Goal: Task Accomplishment & Management: Use online tool/utility

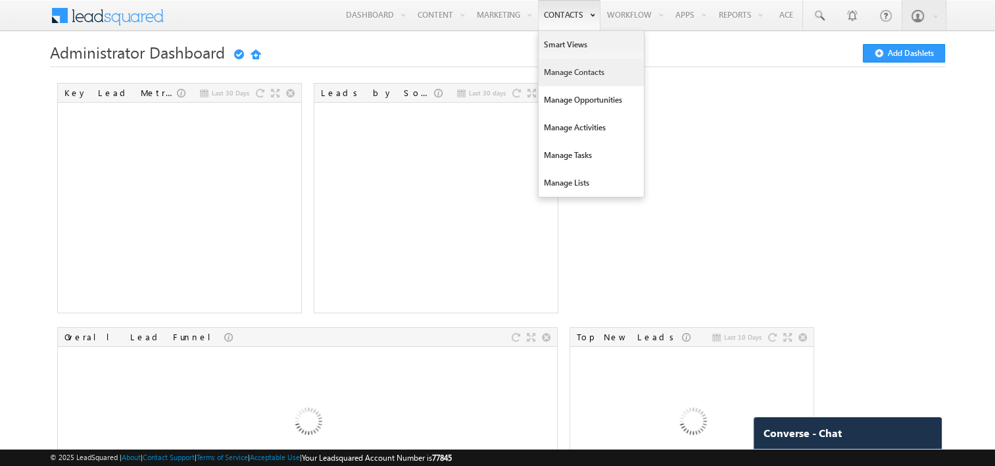
click at [560, 76] on link "Manage Contacts" at bounding box center [591, 73] width 105 height 28
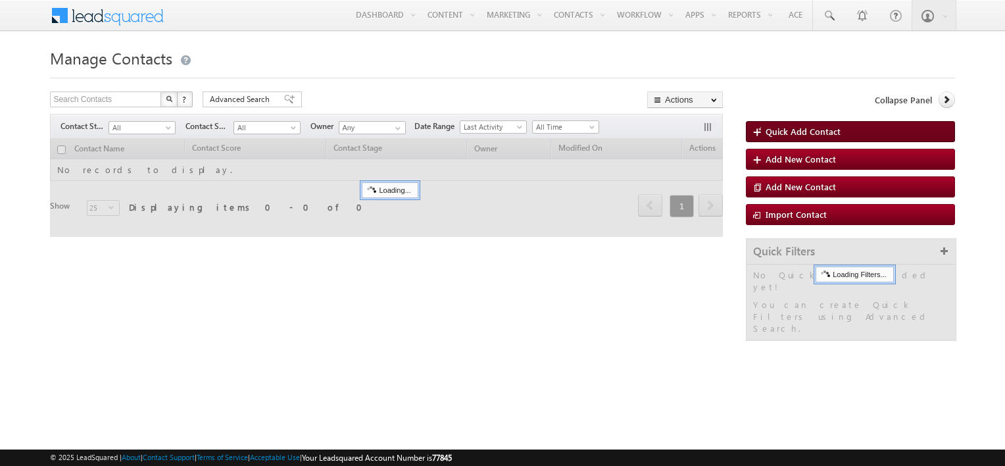
click at [757, 134] on span at bounding box center [759, 132] width 13 height 13
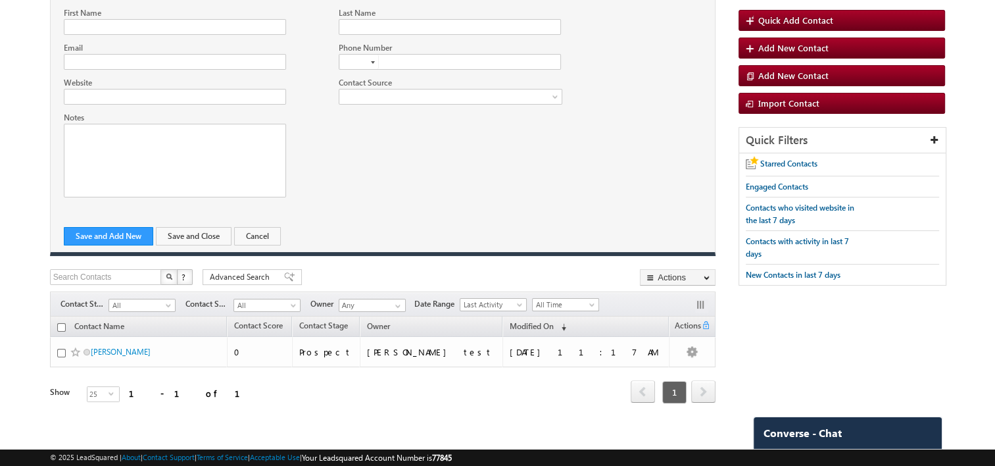
scroll to position [114, 0]
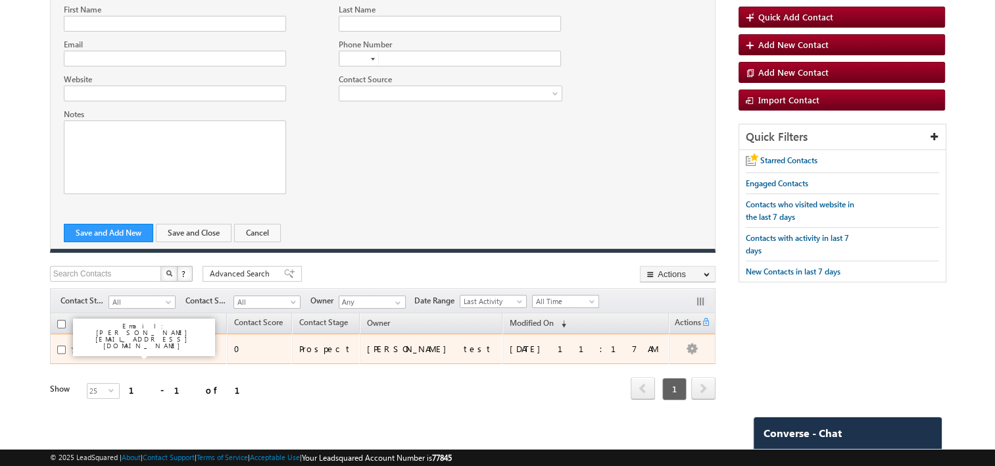
click at [107, 349] on link "[PERSON_NAME]" at bounding box center [121, 348] width 60 height 10
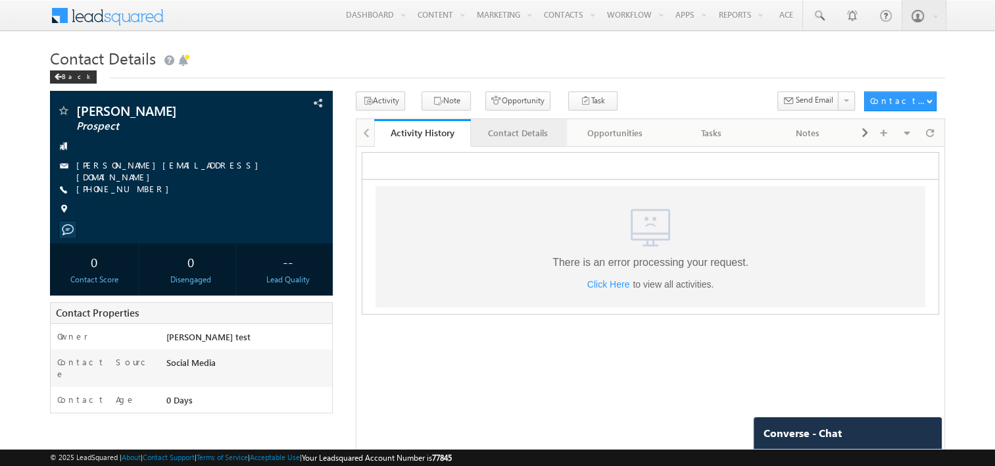
click at [510, 131] on div "Contact Details" at bounding box center [519, 133] width 74 height 16
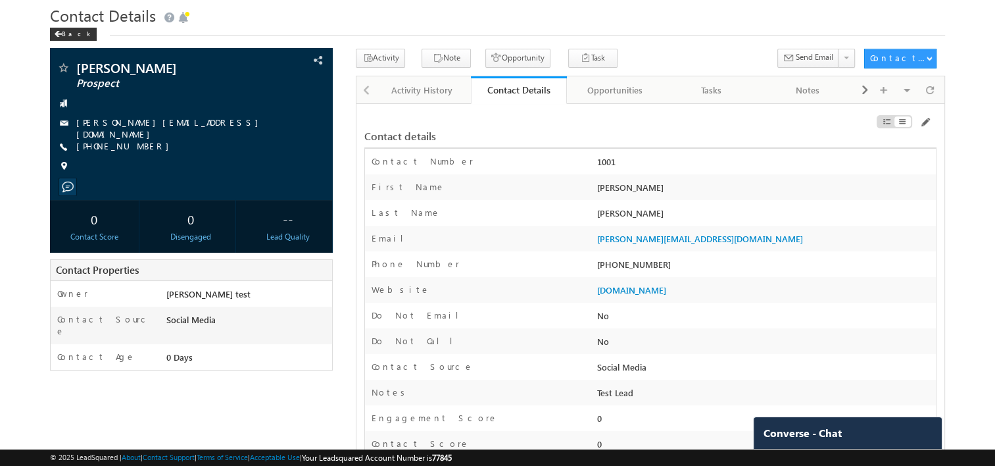
scroll to position [29, 0]
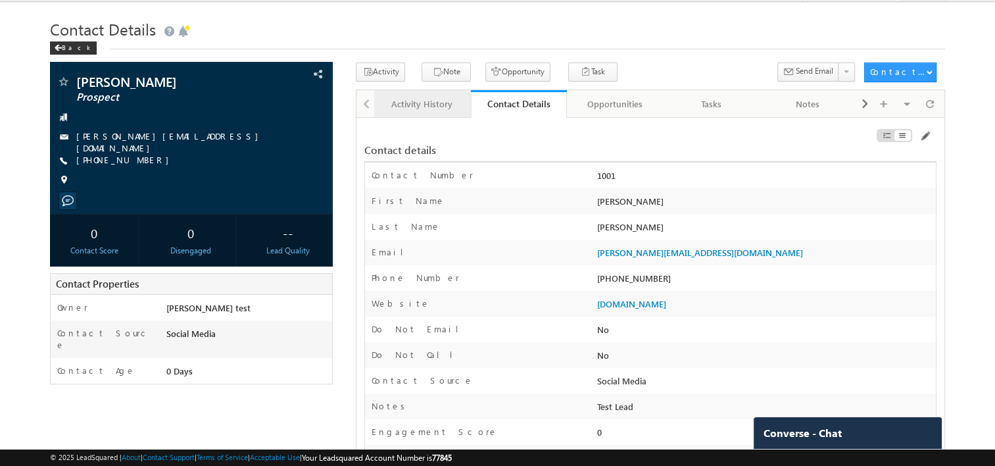
click at [417, 101] on div "Activity History" at bounding box center [422, 104] width 74 height 16
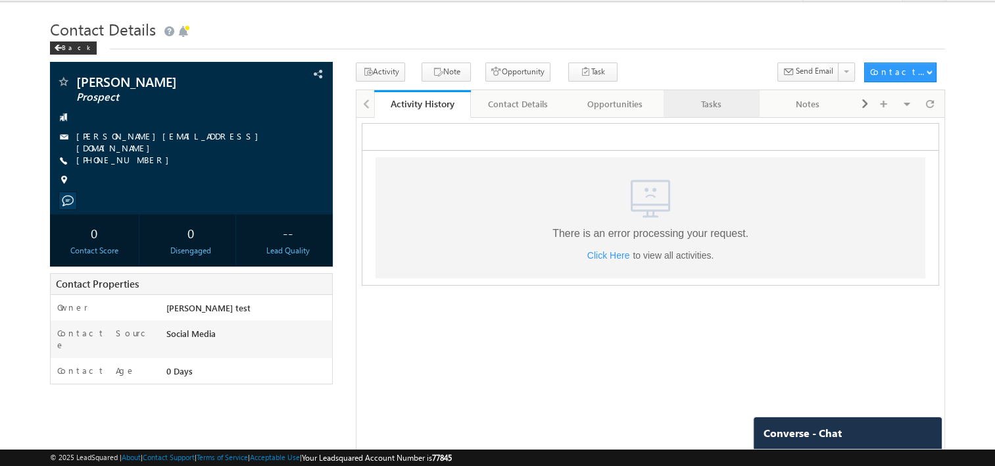
click at [705, 108] on div "Tasks" at bounding box center [711, 104] width 74 height 16
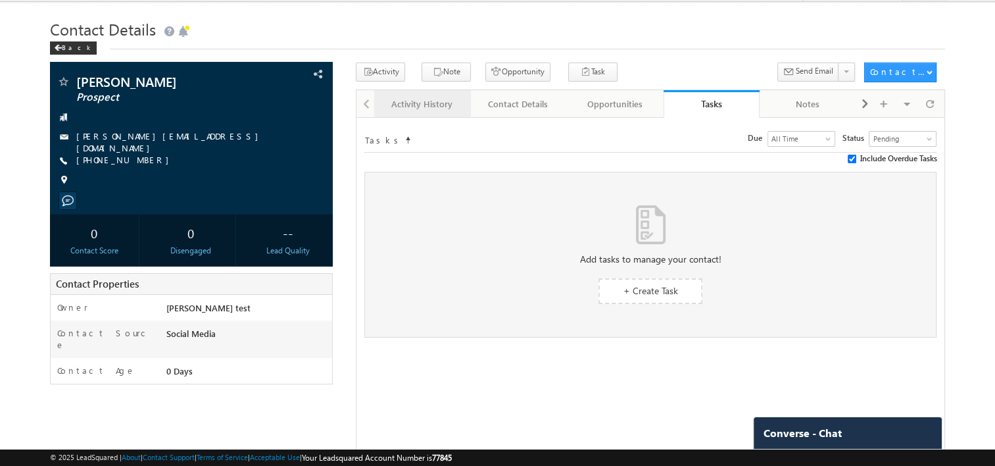
click at [415, 106] on div "Activity History" at bounding box center [422, 104] width 74 height 16
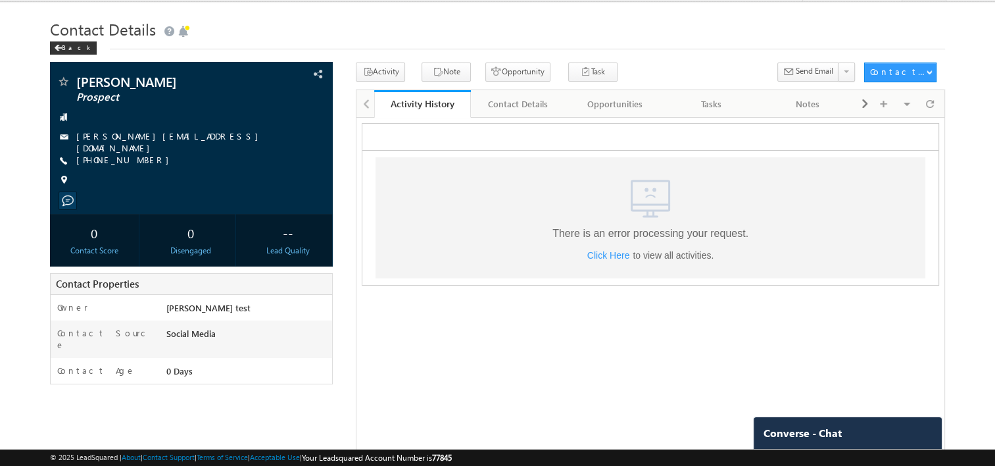
scroll to position [0, 0]
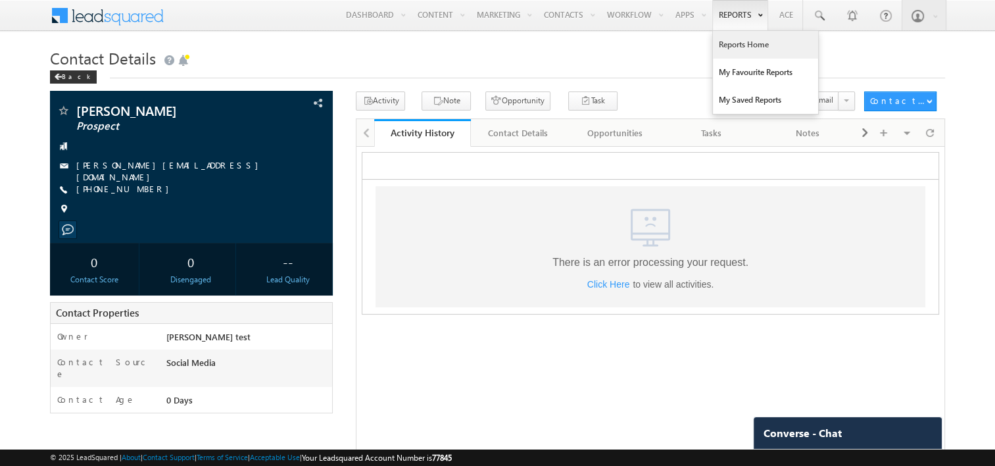
click at [737, 43] on link "Reports Home" at bounding box center [765, 45] width 105 height 28
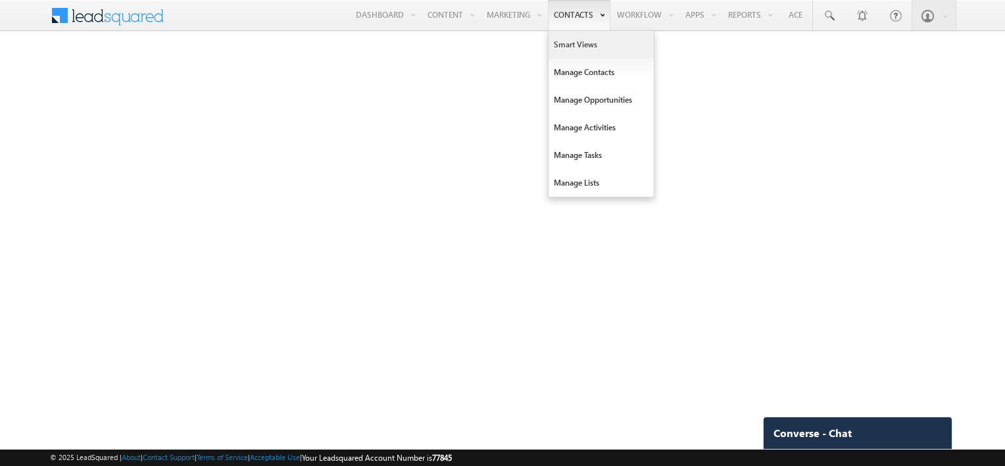
click at [556, 47] on link "Smart Views" at bounding box center [601, 45] width 105 height 28
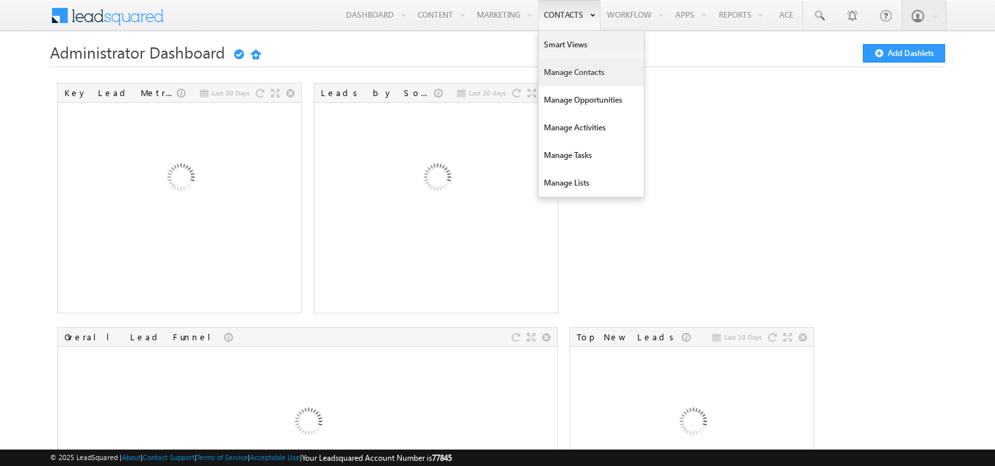
click at [562, 74] on link "Manage Contacts" at bounding box center [591, 73] width 105 height 28
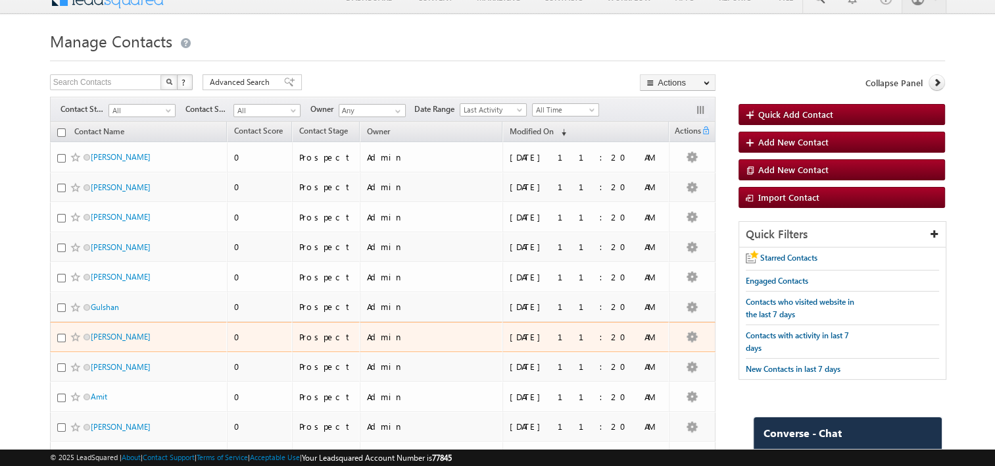
scroll to position [3, 0]
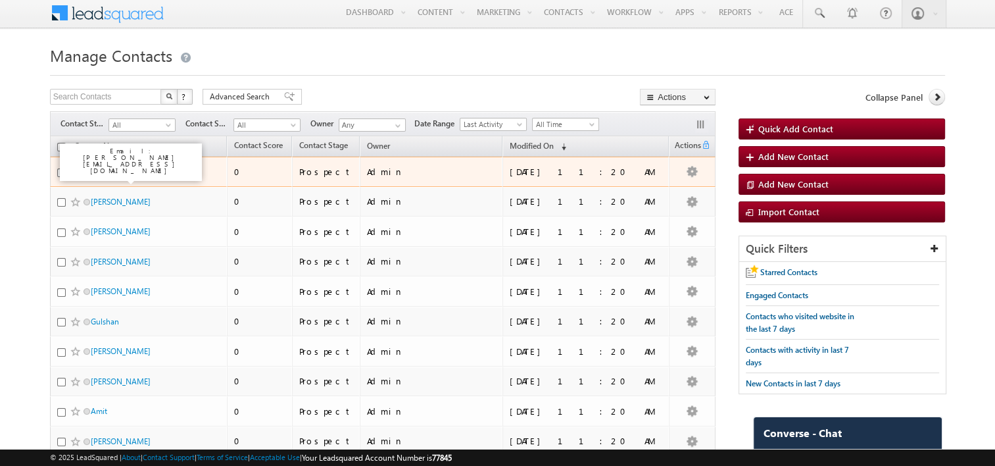
click at [111, 174] on link "[PERSON_NAME]" at bounding box center [121, 171] width 60 height 10
click at [111, 174] on link "Parvesh" at bounding box center [121, 171] width 60 height 10
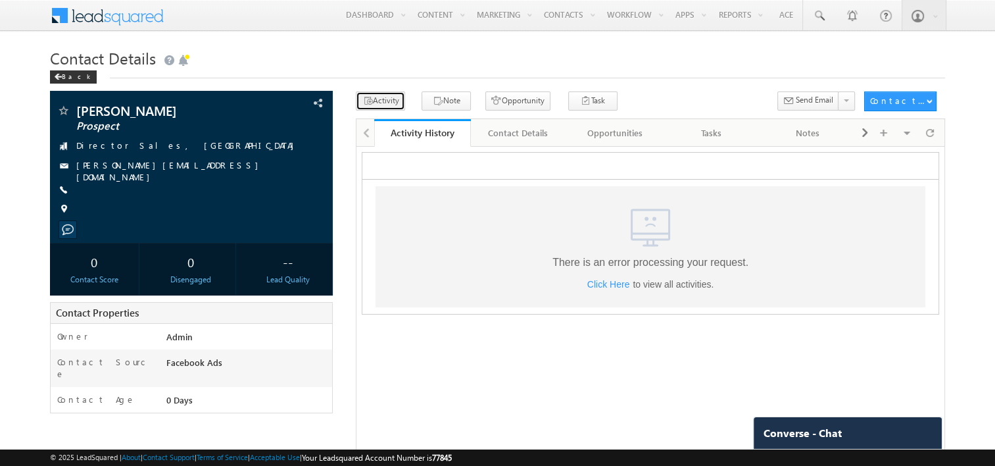
click at [376, 104] on button "Activity" at bounding box center [380, 100] width 49 height 19
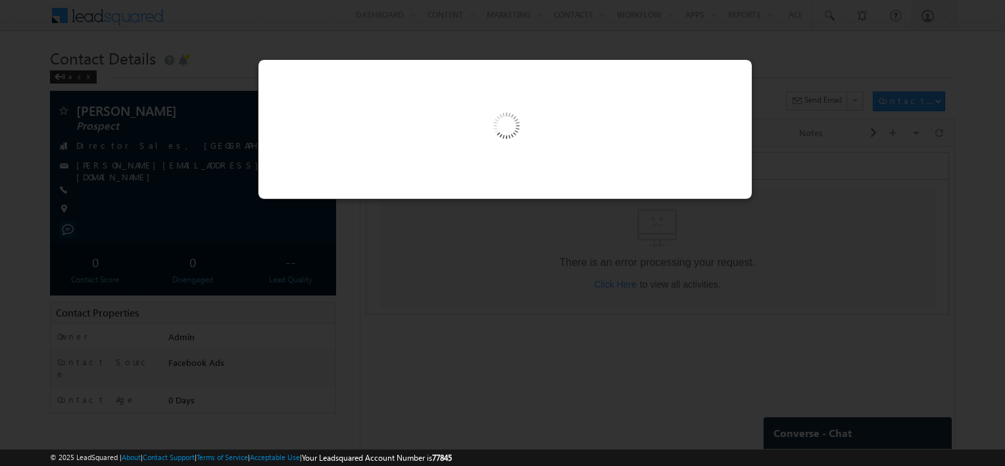
click at [737, 74] on div at bounding box center [505, 129] width 493 height 139
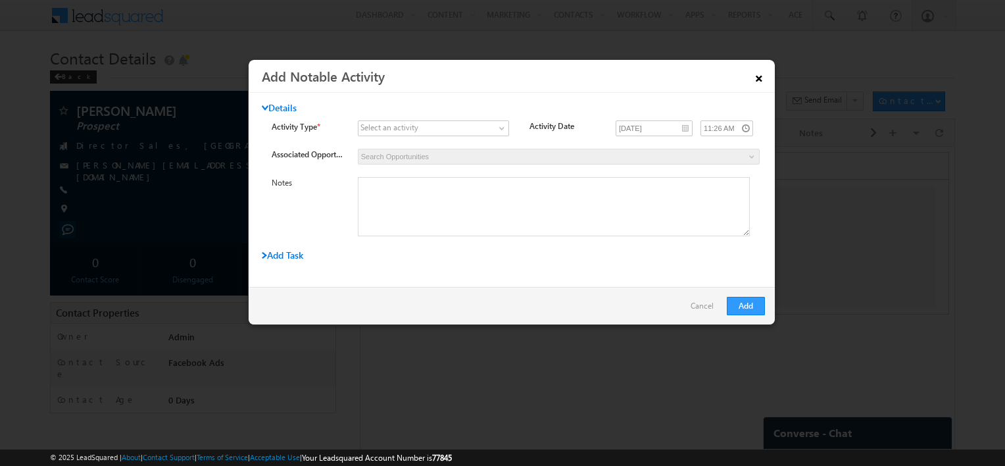
click at [765, 72] on link "×" at bounding box center [759, 75] width 22 height 23
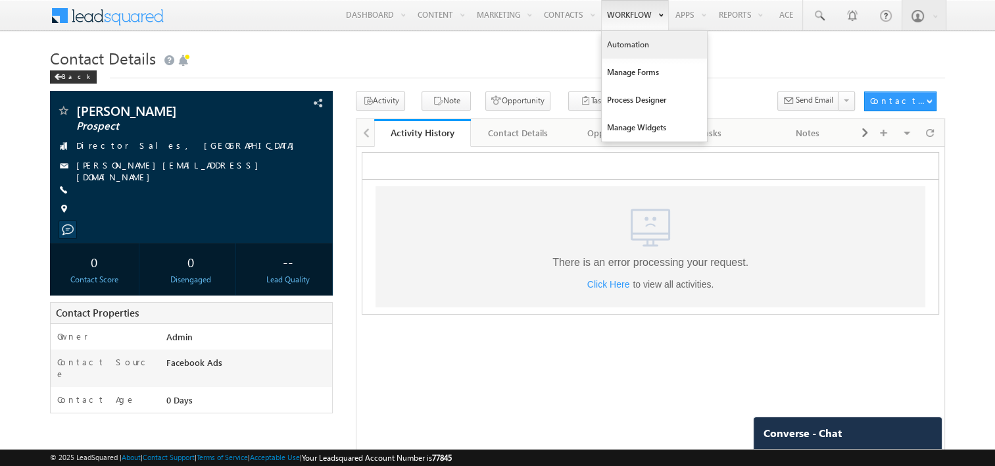
click at [630, 43] on link "Automation" at bounding box center [654, 45] width 105 height 28
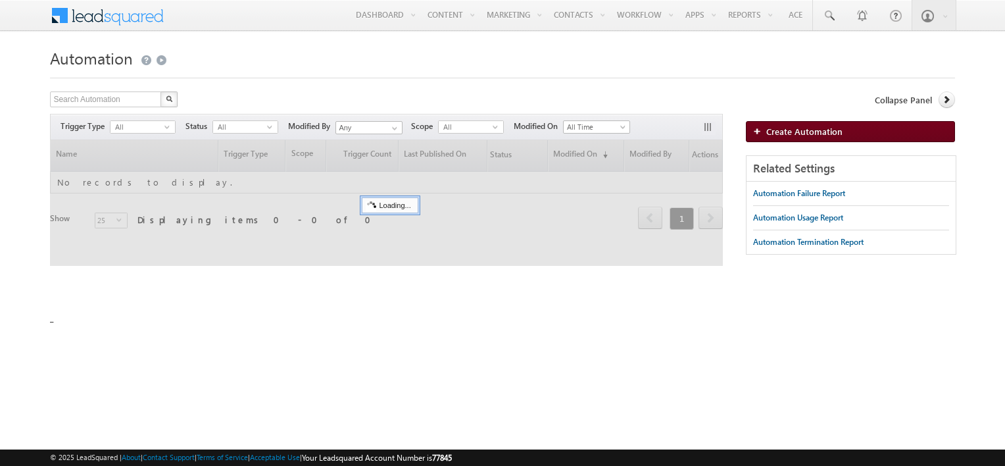
click at [797, 136] on span "Create Automation" at bounding box center [805, 131] width 76 height 11
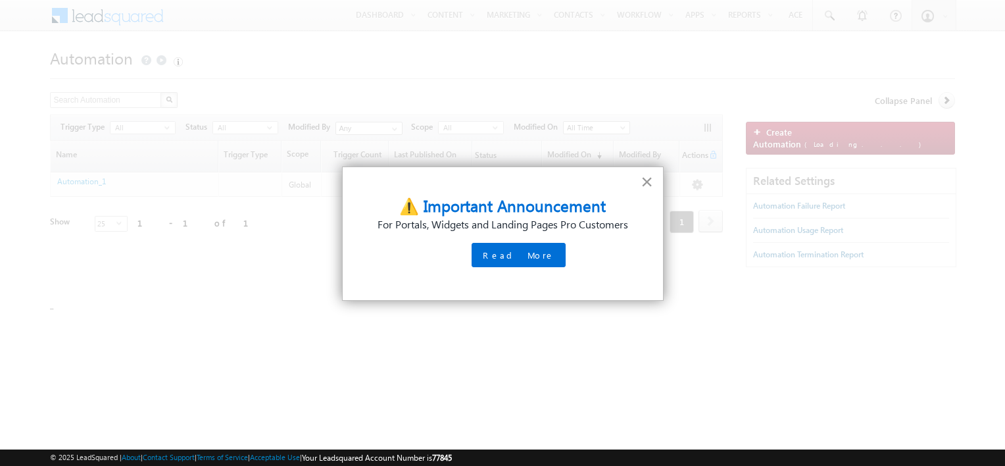
click at [643, 185] on button "×" at bounding box center [647, 181] width 13 height 21
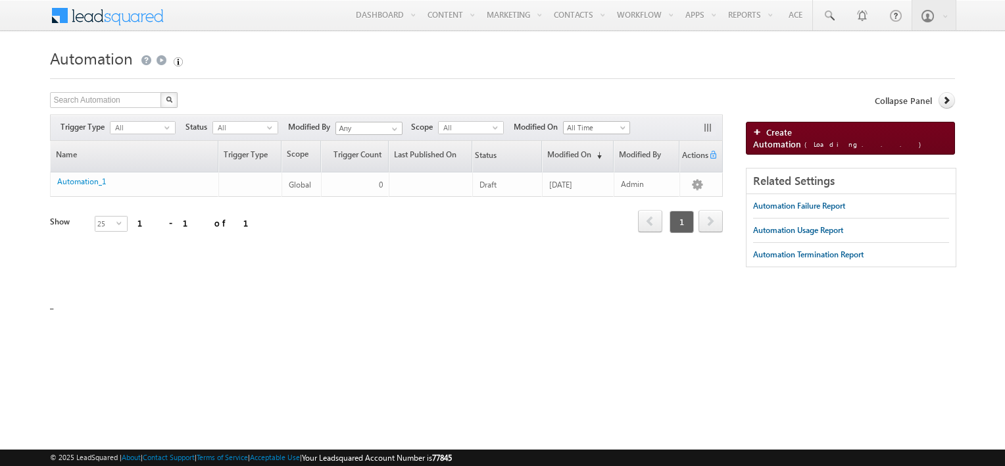
click at [780, 129] on span "Create Automation (Loading...)" at bounding box center [839, 137] width 173 height 23
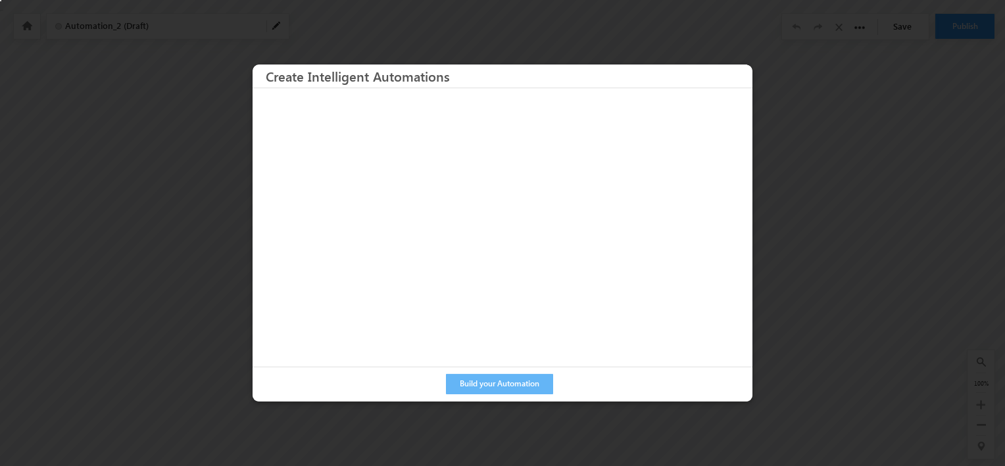
click at [790, 139] on div at bounding box center [502, 233] width 1005 height 466
click at [501, 398] on div "Build your Automation Close" at bounding box center [503, 383] width 500 height 35
click at [507, 390] on button "Build your Automation" at bounding box center [499, 384] width 107 height 20
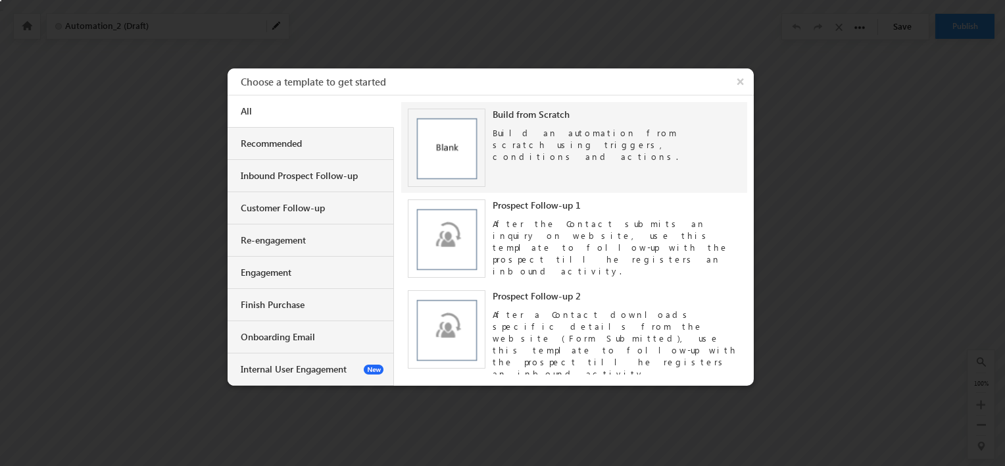
click at [451, 182] on img at bounding box center [447, 148] width 78 height 78
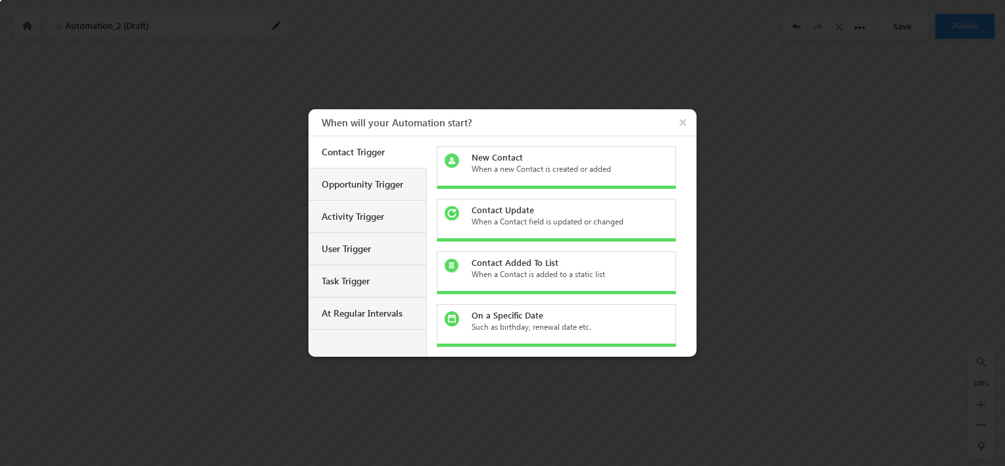
click at [509, 176] on div "New Contact When a new Contact is created or added" at bounding box center [556, 167] width 239 height 43
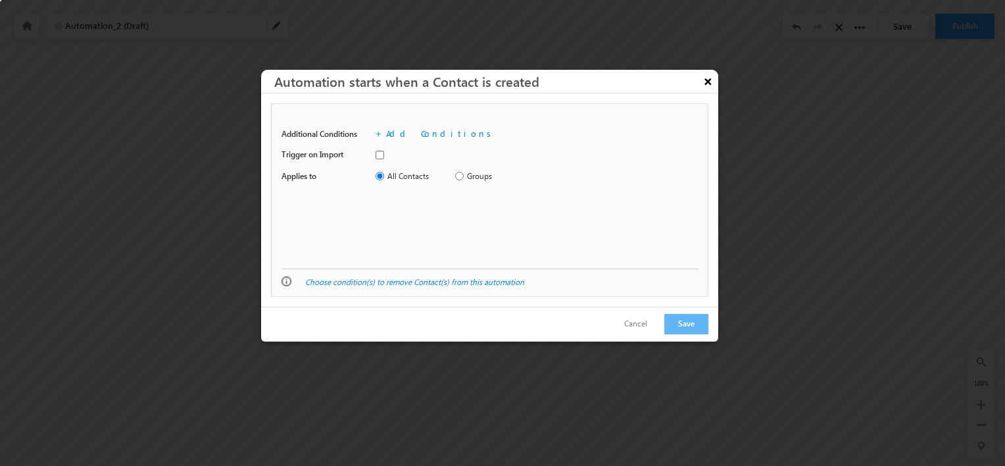
click at [701, 84] on button "×" at bounding box center [708, 81] width 21 height 23
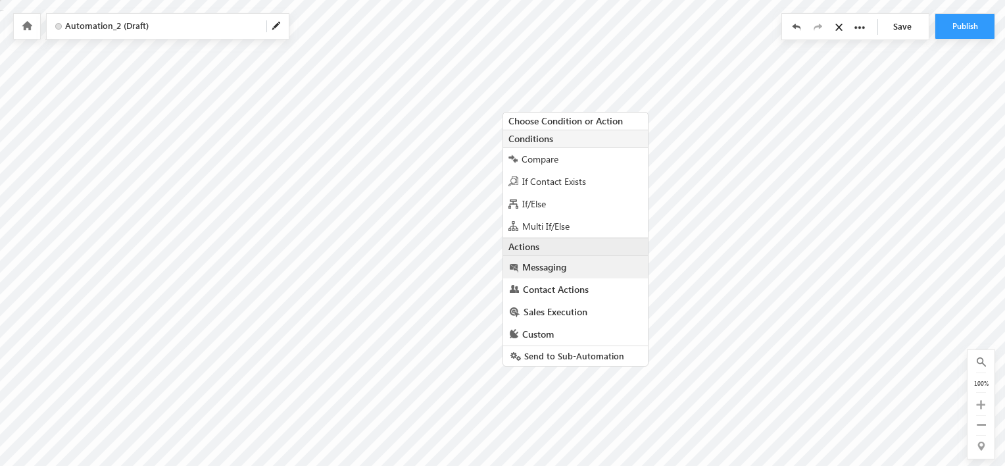
click at [541, 274] on link "Messaging" at bounding box center [575, 267] width 145 height 22
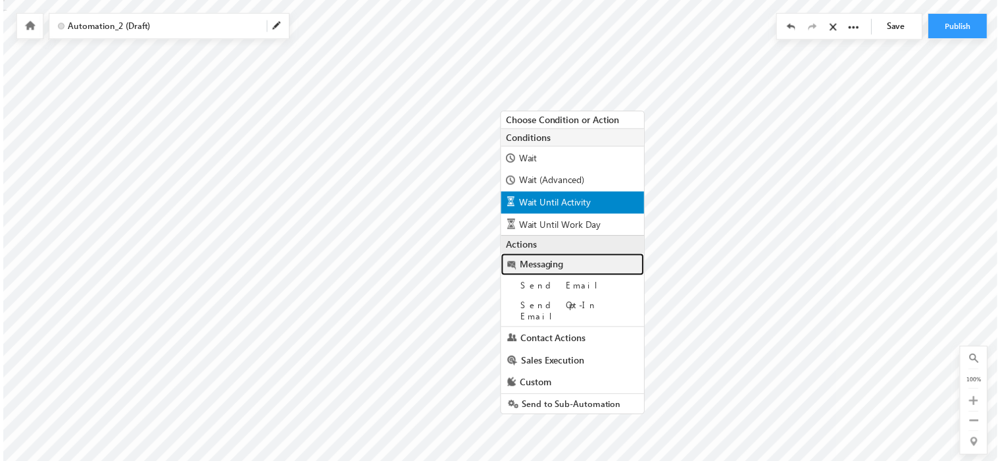
scroll to position [103, 0]
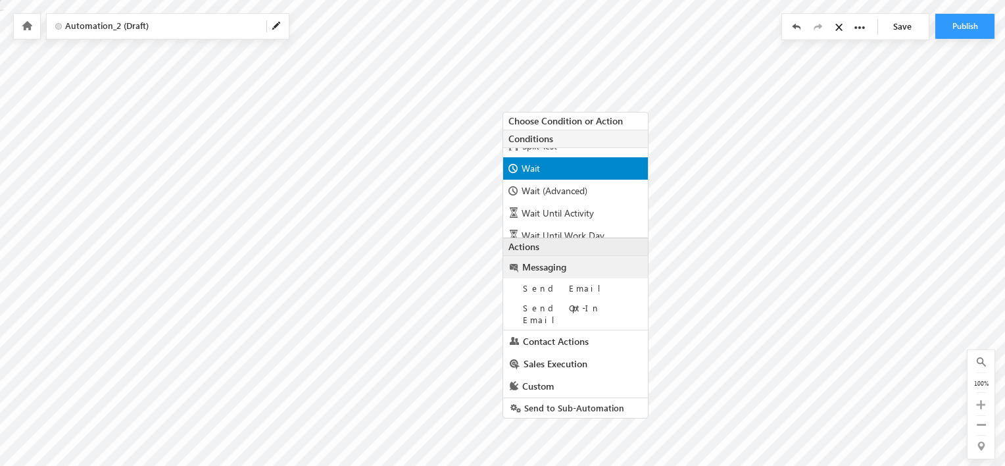
click at [546, 166] on div "Wait" at bounding box center [575, 168] width 145 height 22
radio input "true"
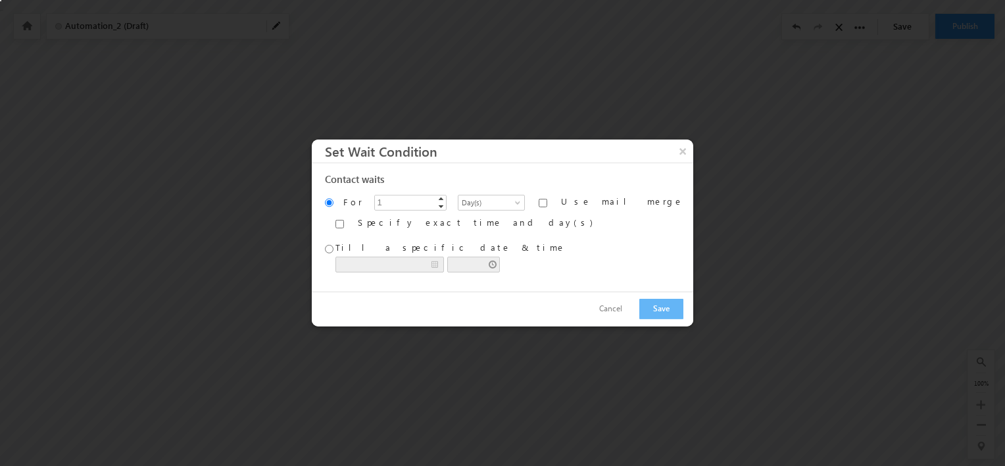
click at [484, 184] on div "Contact waits" at bounding box center [504, 179] width 359 height 12
click at [484, 199] on span "Day(s)" at bounding box center [490, 203] width 63 height 12
click at [473, 236] on link "Hour(s)" at bounding box center [489, 232] width 72 height 12
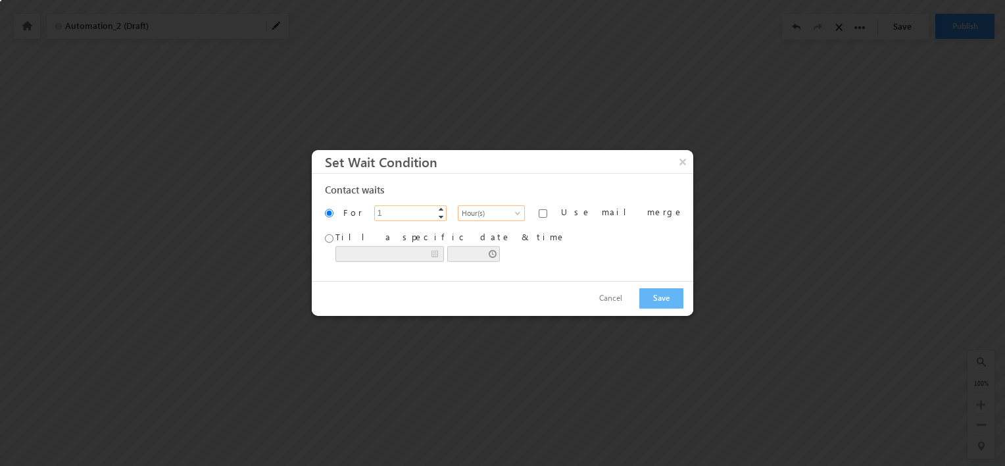
click at [415, 215] on input "1" at bounding box center [410, 213] width 72 height 16
type input "10"
click at [640, 293] on button "Save" at bounding box center [662, 298] width 44 height 20
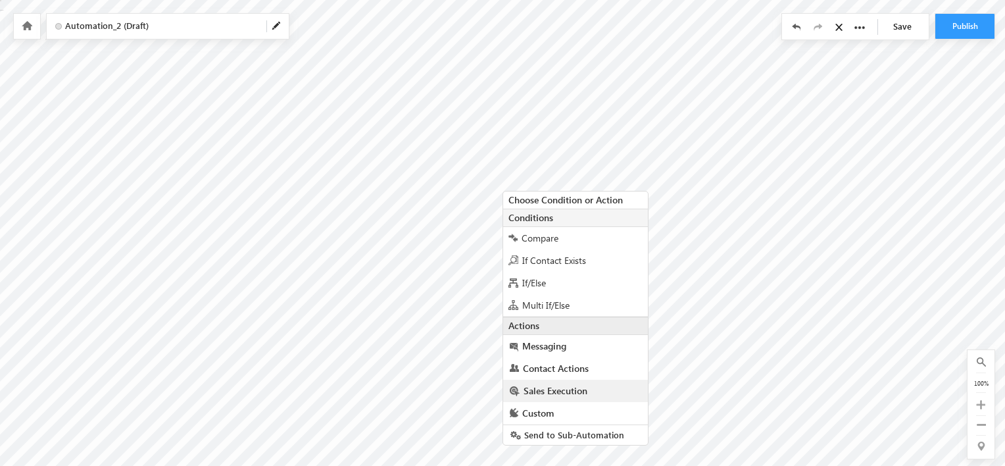
click at [553, 382] on link "Sales Execution" at bounding box center [575, 391] width 145 height 22
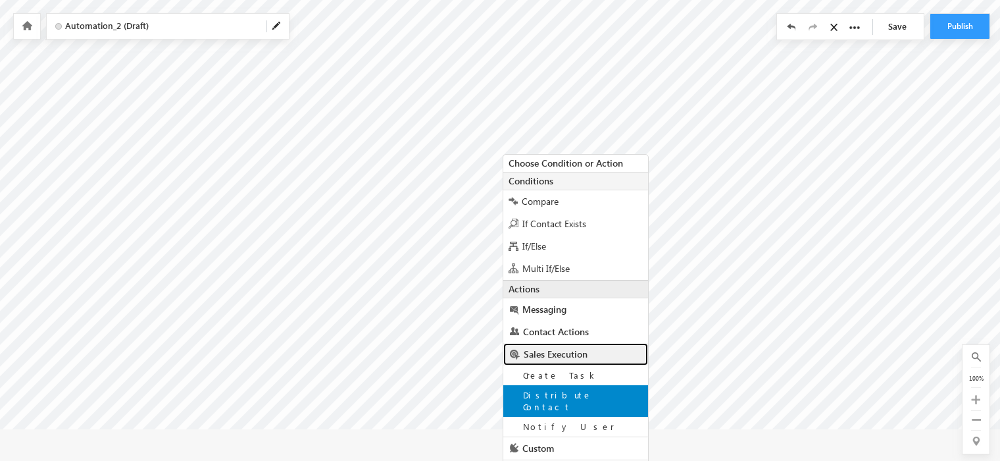
scroll to position [45, 0]
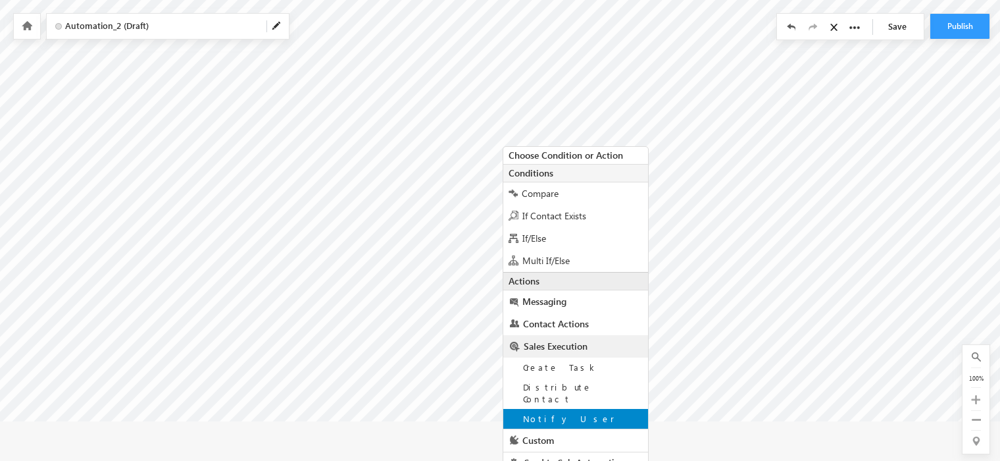
click at [547, 413] on span "Notify User" at bounding box center [568, 418] width 91 height 11
type input "About @{Lead:FirstName,}"
type input "Admin <michael@titanfinance.ae>"
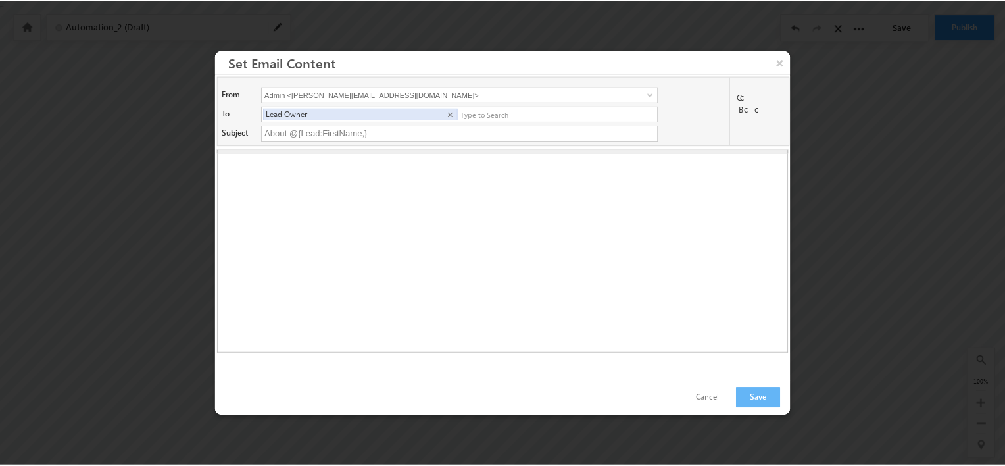
scroll to position [0, 0]
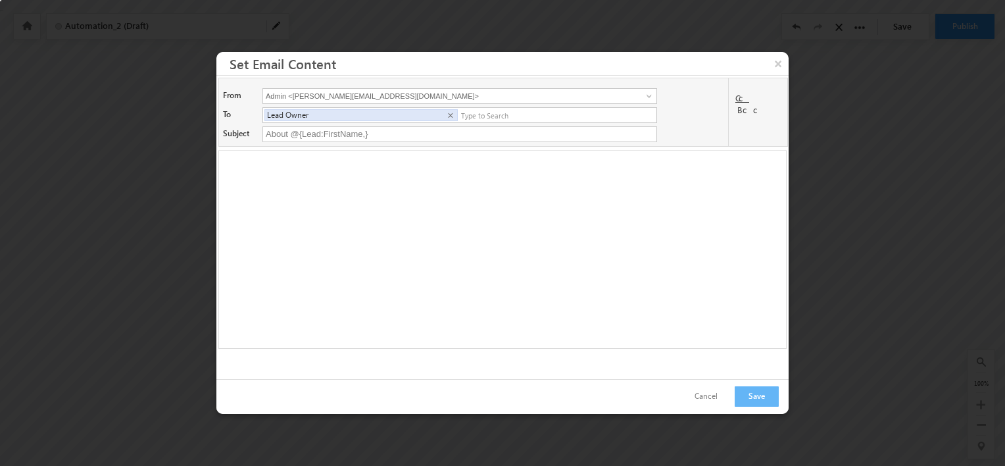
click at [741, 99] on span "Cc" at bounding box center [743, 97] width 14 height 11
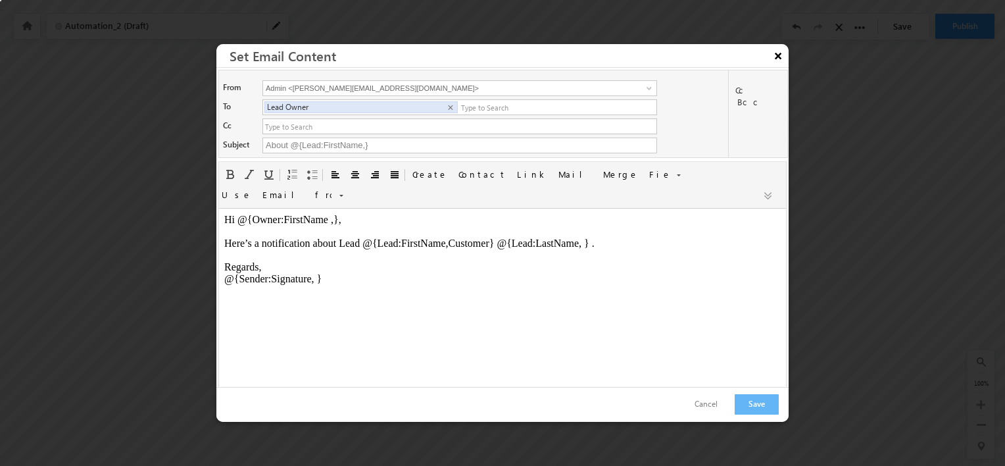
click at [781, 55] on button "×" at bounding box center [778, 55] width 21 height 23
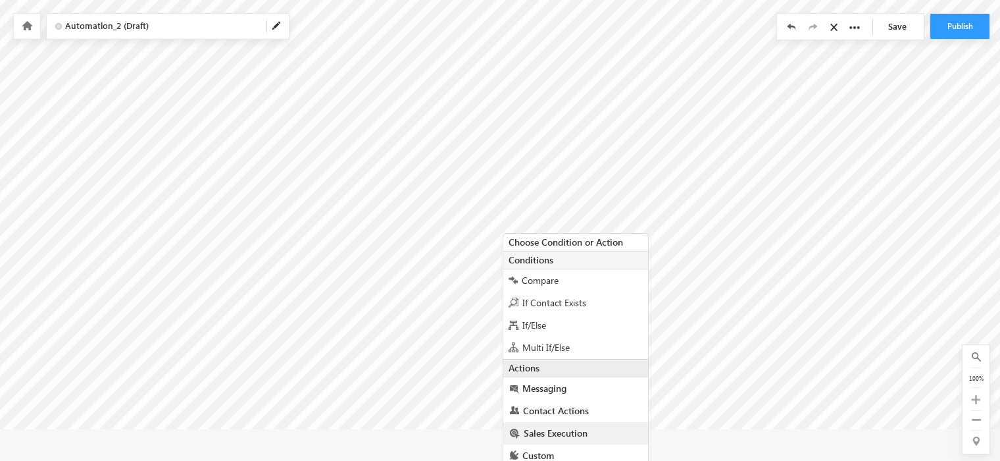
scroll to position [41, 0]
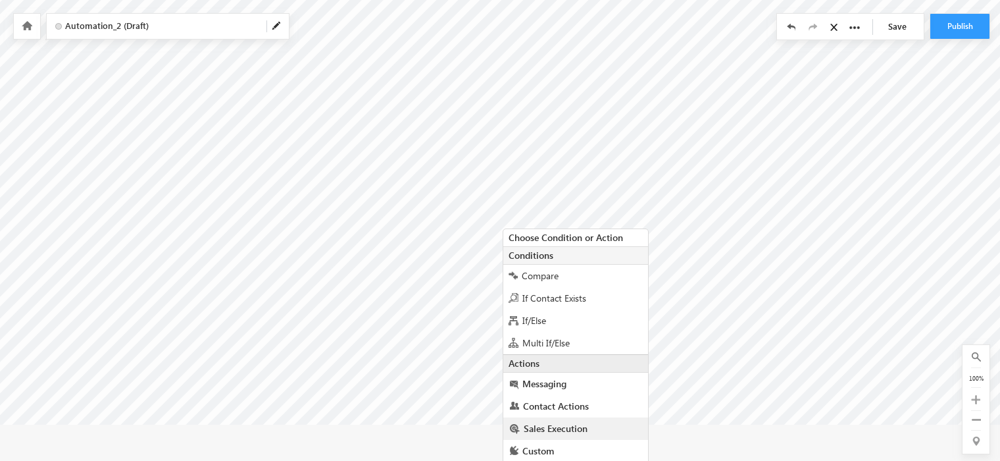
click at [555, 428] on span "Sales Execution" at bounding box center [556, 428] width 64 height 13
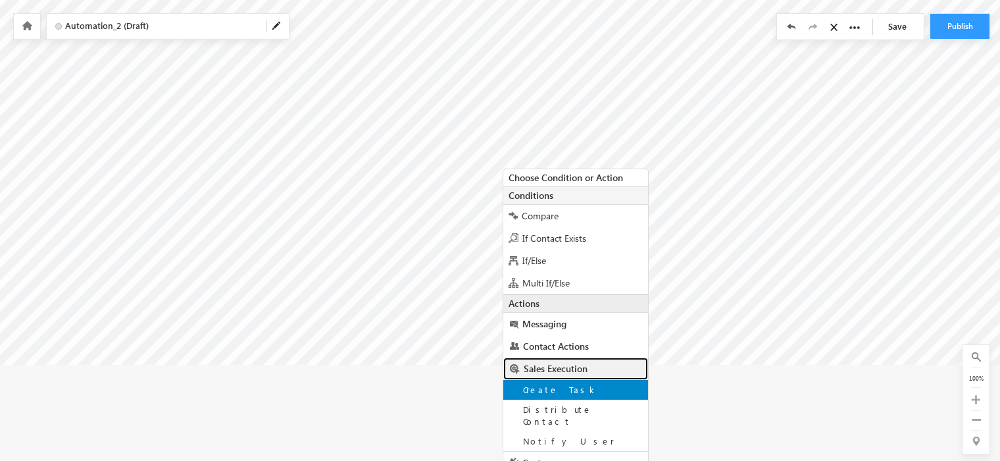
scroll to position [123, 0]
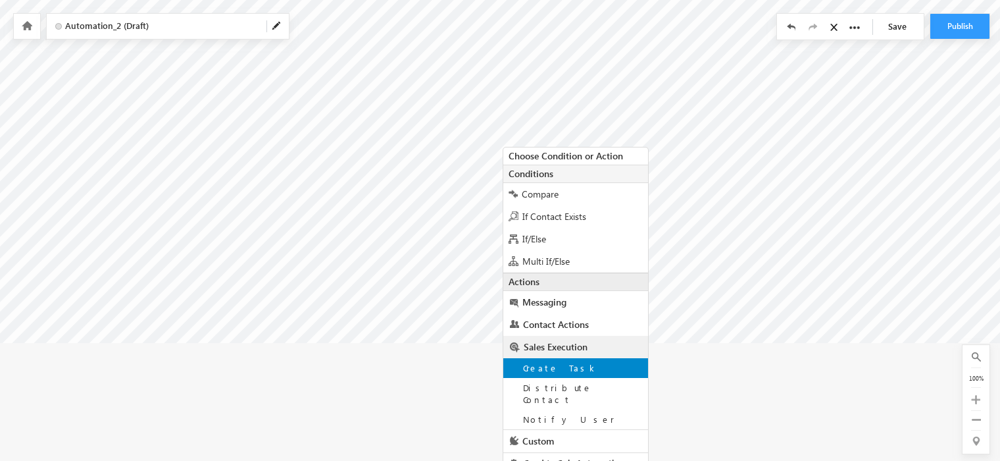
click at [562, 374] on div "Create Task" at bounding box center [575, 368] width 145 height 20
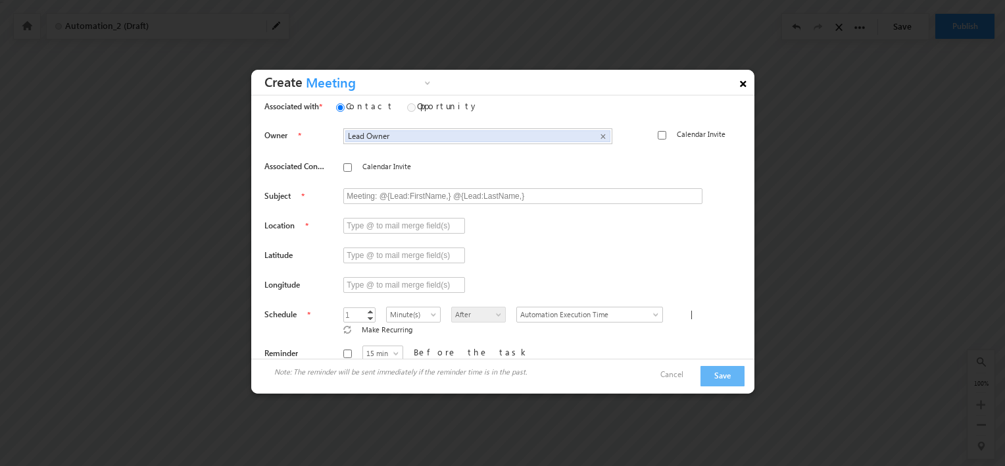
click at [749, 82] on link "×" at bounding box center [743, 81] width 22 height 23
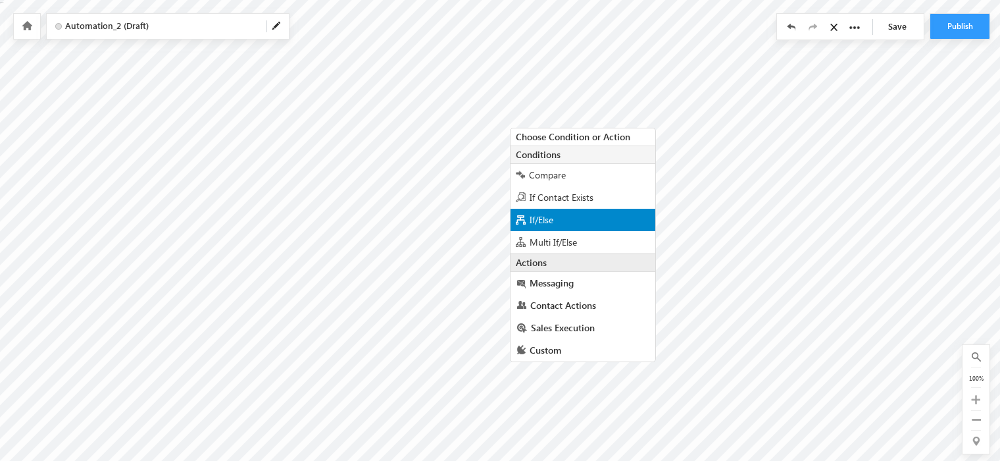
scroll to position [13, 0]
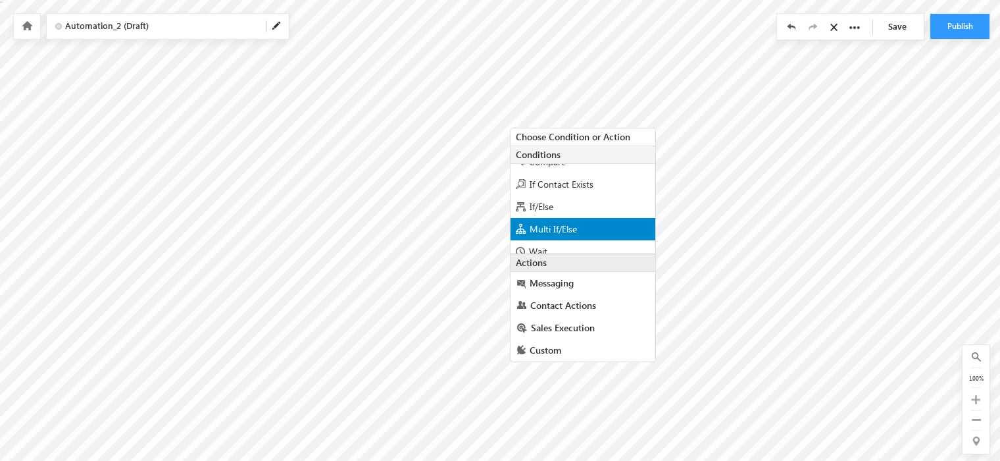
click at [610, 221] on div "Multi If/Else" at bounding box center [583, 229] width 145 height 22
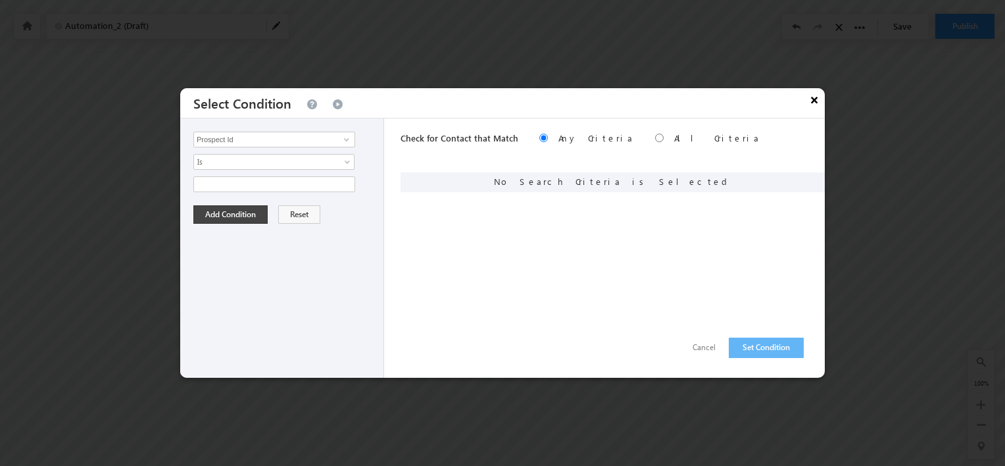
drag, startPoint x: 811, startPoint y: 110, endPoint x: 817, endPoint y: 107, distance: 6.8
click at [817, 107] on button "×" at bounding box center [814, 99] width 21 height 23
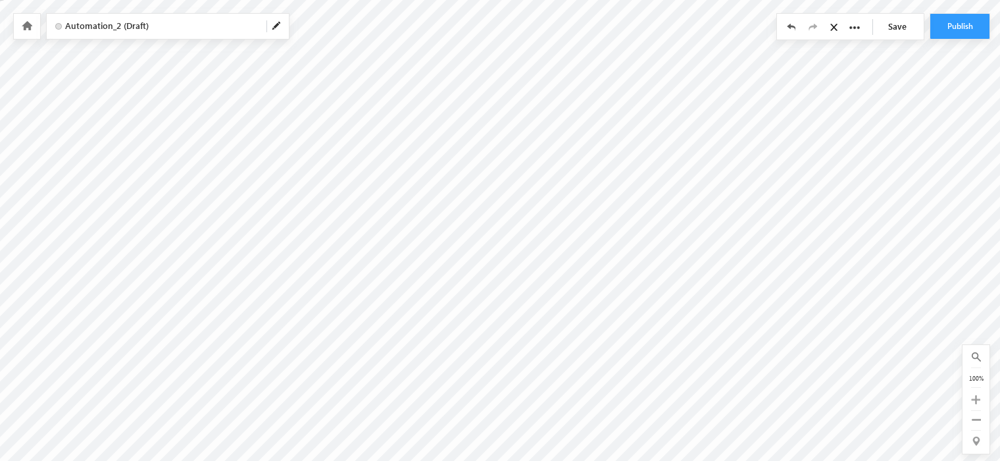
scroll to position [0, 0]
click at [22, 32] on div at bounding box center [27, 26] width 26 height 25
click at [30, 26] on icon at bounding box center [27, 25] width 11 height 9
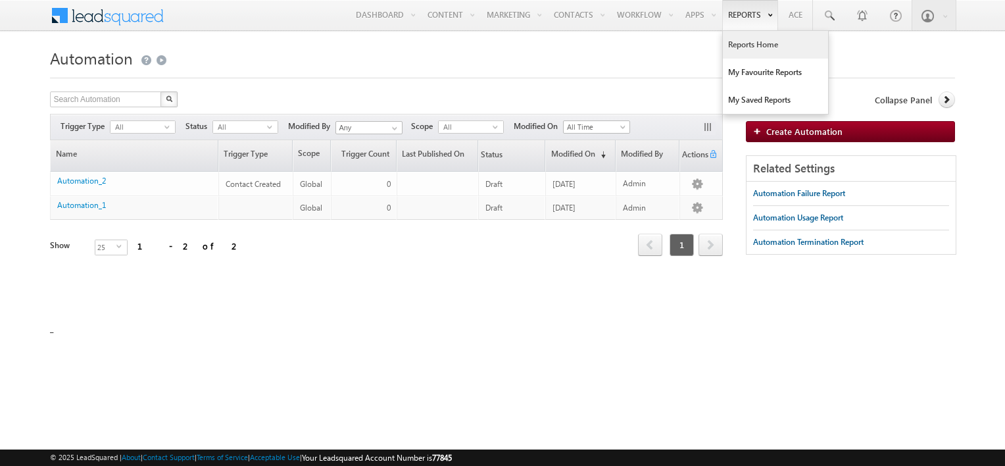
click at [744, 49] on link "Reports Home" at bounding box center [775, 45] width 105 height 28
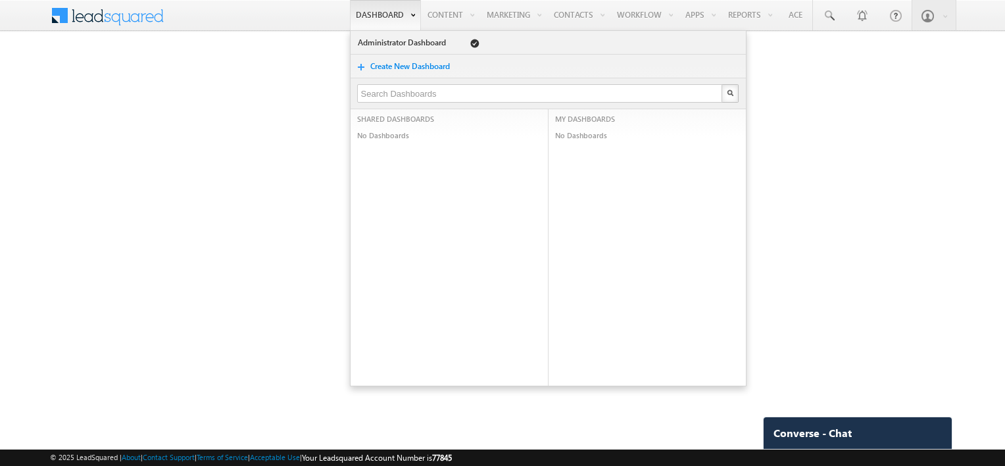
click at [397, 23] on link "Dashboard" at bounding box center [385, 15] width 71 height 30
click at [395, 43] on link "Administrator Dashboard" at bounding box center [403, 42] width 93 height 13
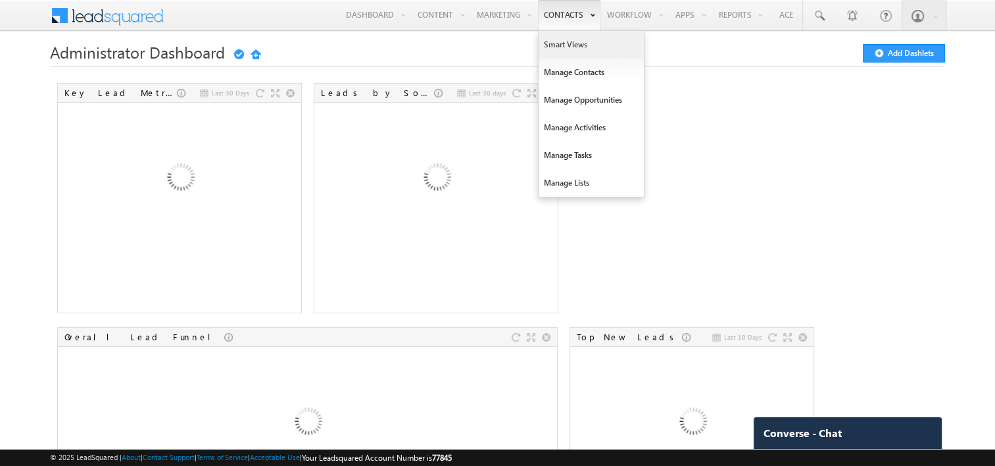
click at [563, 45] on link "Smart Views" at bounding box center [591, 45] width 105 height 28
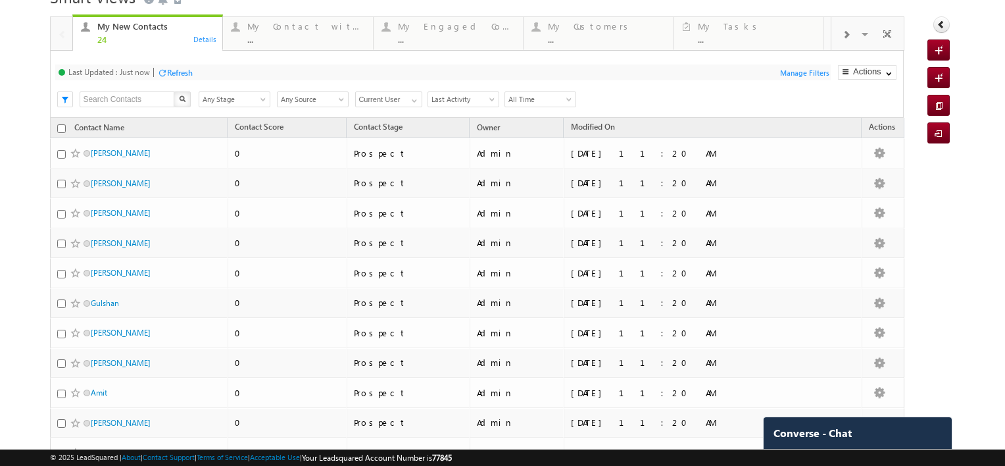
scroll to position [3, 0]
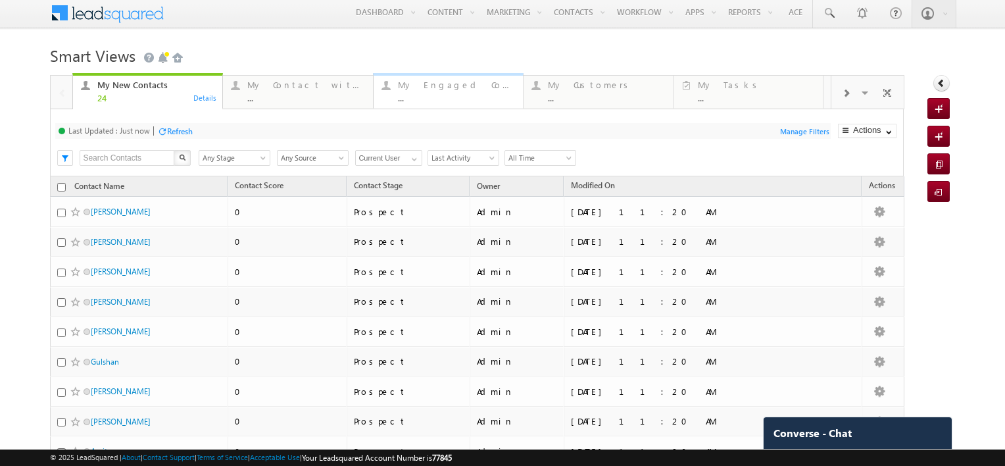
click at [462, 85] on div "My Engaged Contact" at bounding box center [457, 85] width 118 height 11
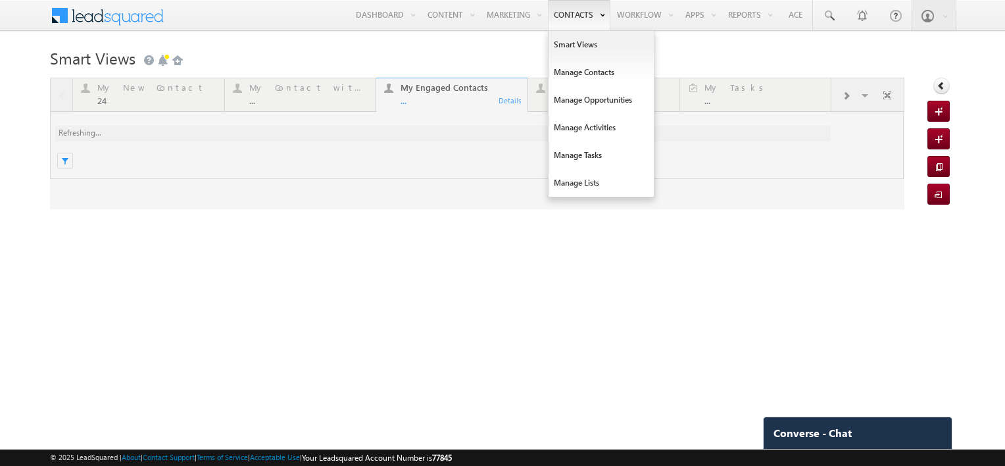
scroll to position [0, 0]
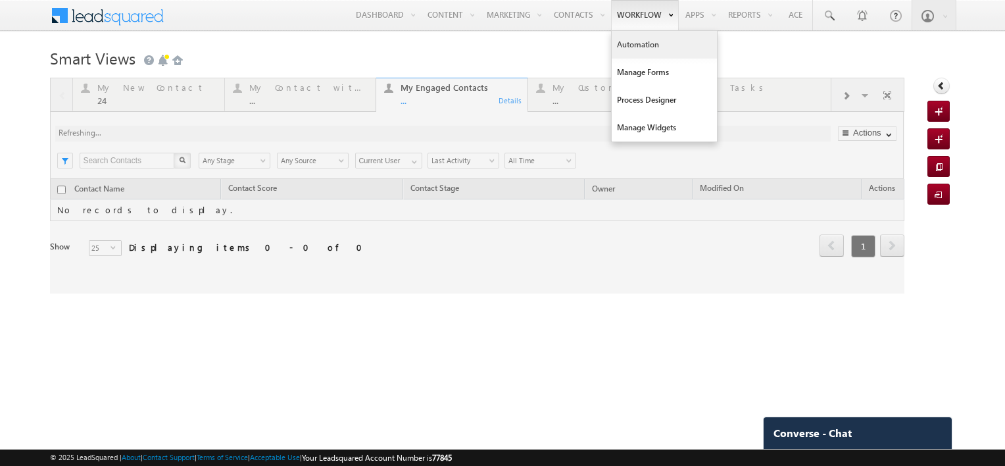
click at [640, 50] on link "Automation" at bounding box center [664, 45] width 105 height 28
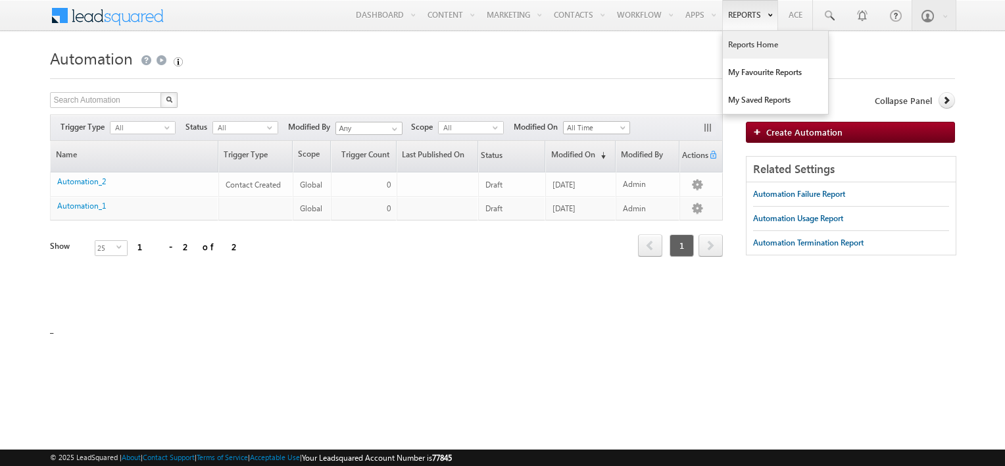
click at [753, 48] on link "Reports Home" at bounding box center [775, 45] width 105 height 28
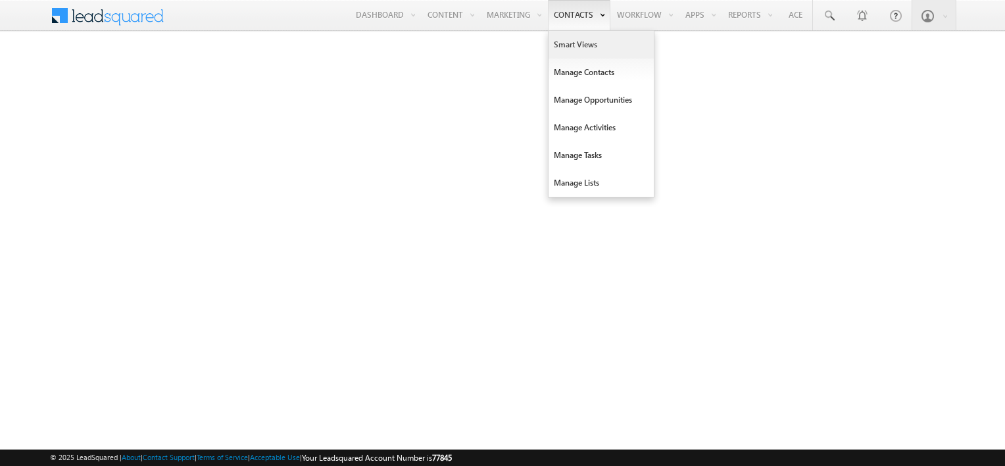
click at [574, 46] on link "Smart Views" at bounding box center [601, 45] width 105 height 28
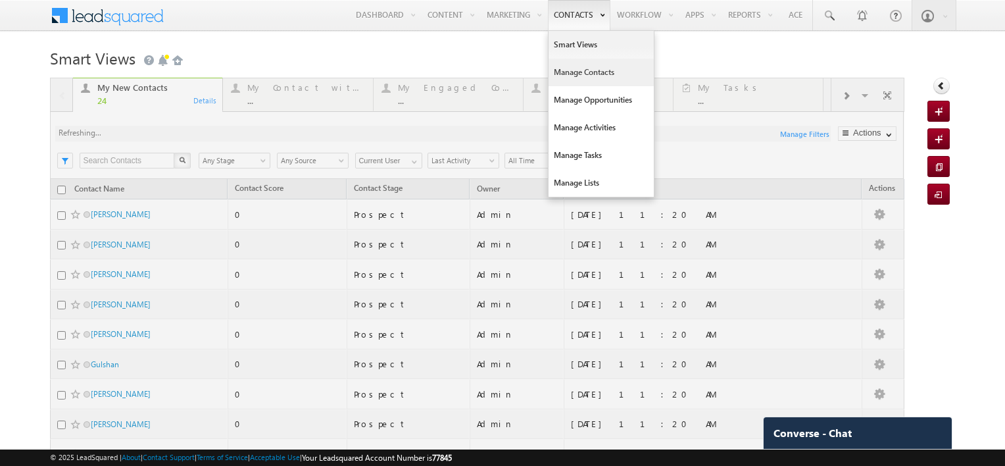
click at [558, 71] on link "Manage Contacts" at bounding box center [601, 73] width 105 height 28
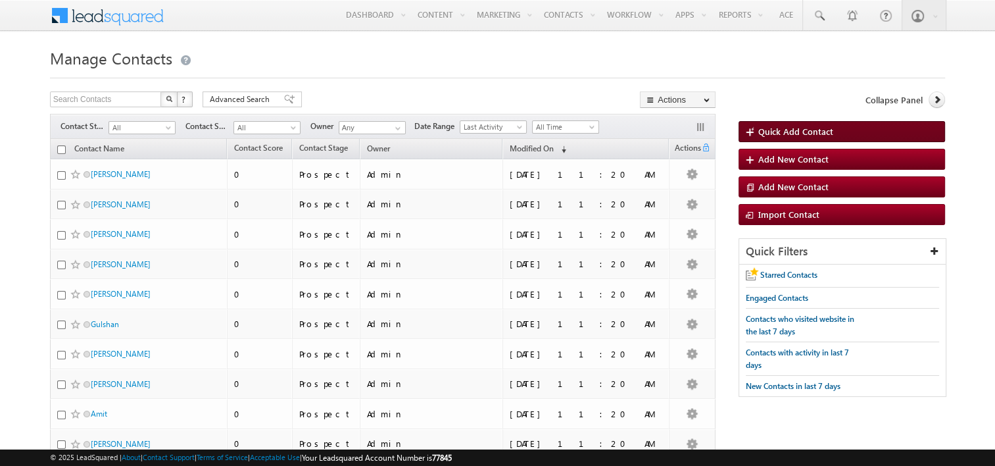
click at [763, 124] on link "Quick Add Contact" at bounding box center [842, 131] width 207 height 21
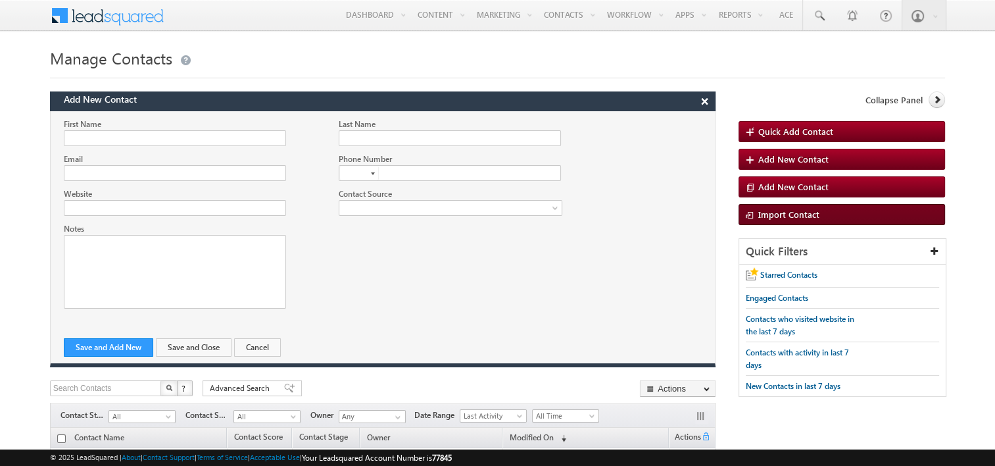
click at [785, 213] on span "Import Contact" at bounding box center [789, 214] width 61 height 11
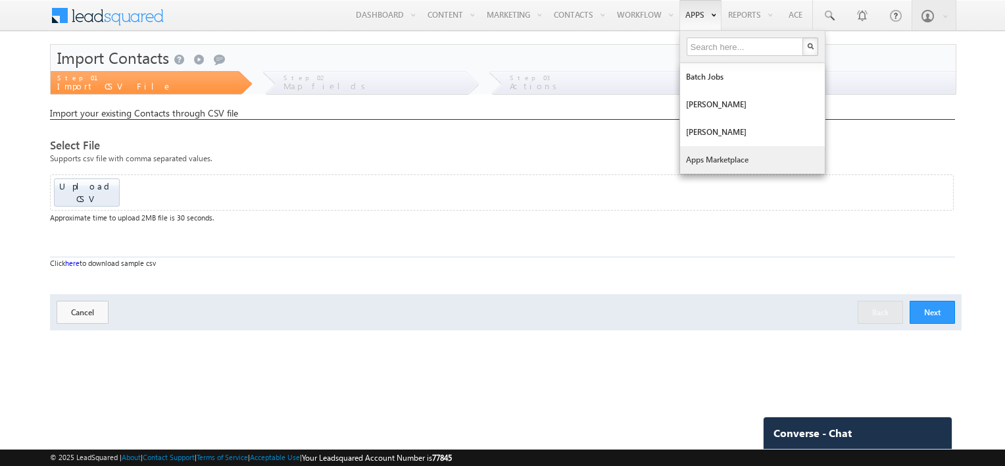
click at [705, 157] on link "Apps Marketplace" at bounding box center [752, 160] width 145 height 28
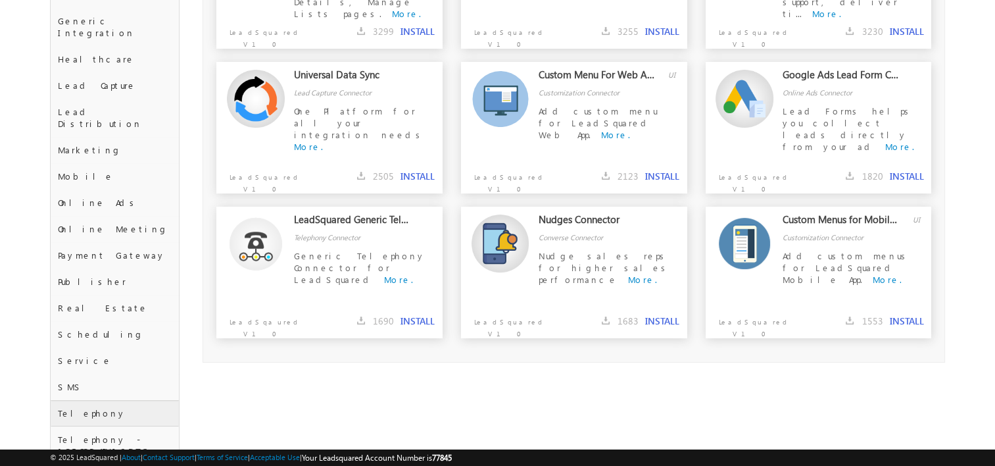
scroll to position [490, 0]
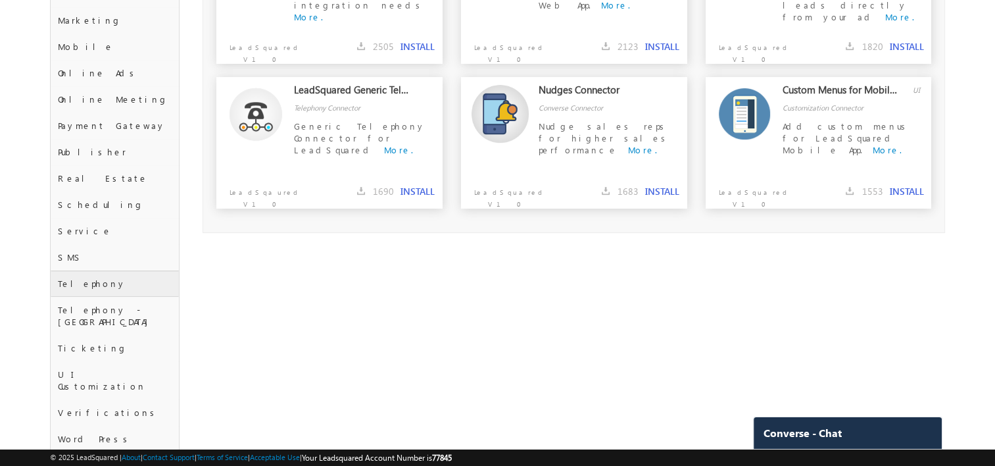
click at [95, 270] on div "Telephony" at bounding box center [115, 283] width 129 height 26
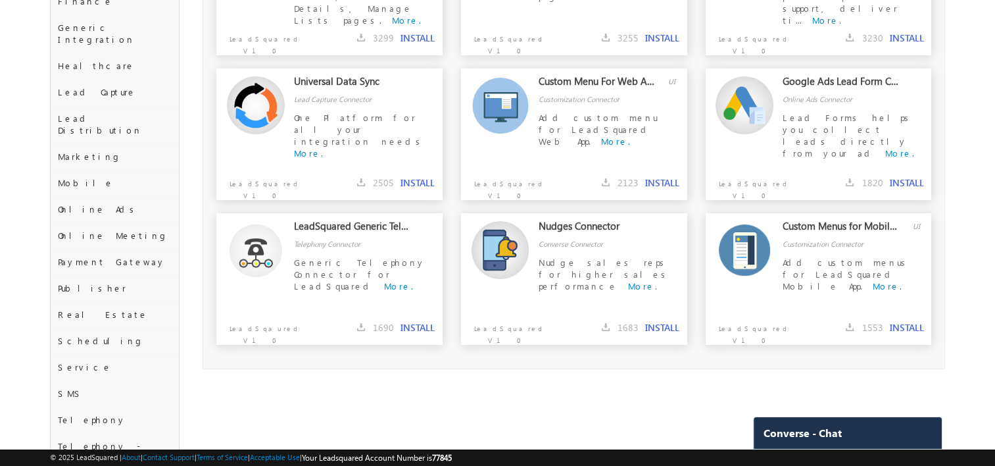
scroll to position [345, 0]
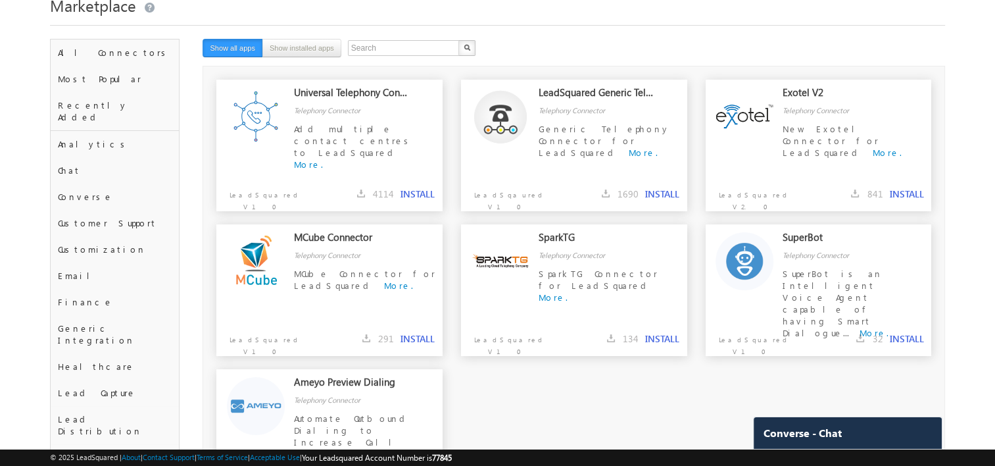
scroll to position [52, 0]
click at [112, 55] on div "All Connectors" at bounding box center [115, 53] width 129 height 26
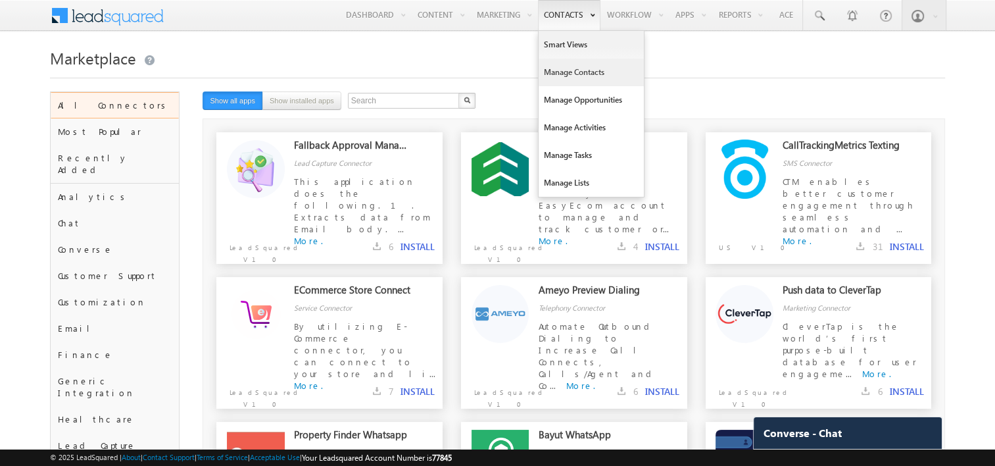
click at [558, 80] on link "Manage Contacts" at bounding box center [591, 73] width 105 height 28
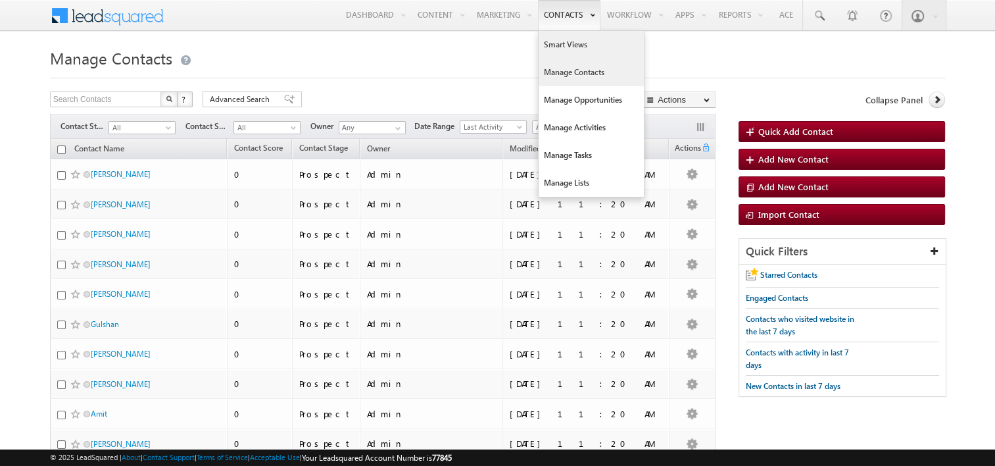
click at [565, 45] on link "Smart Views" at bounding box center [591, 45] width 105 height 28
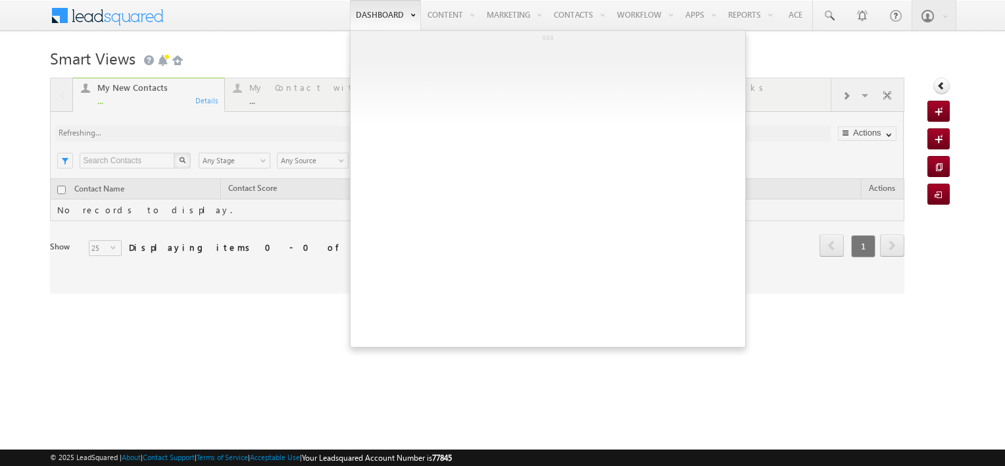
click at [370, 17] on link "Dashboard" at bounding box center [385, 15] width 71 height 30
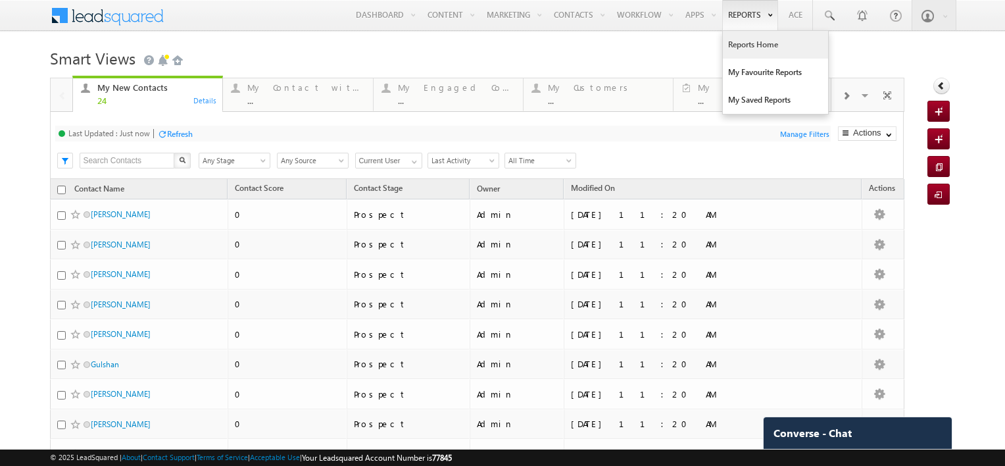
click at [741, 44] on link "Reports Home" at bounding box center [775, 45] width 105 height 28
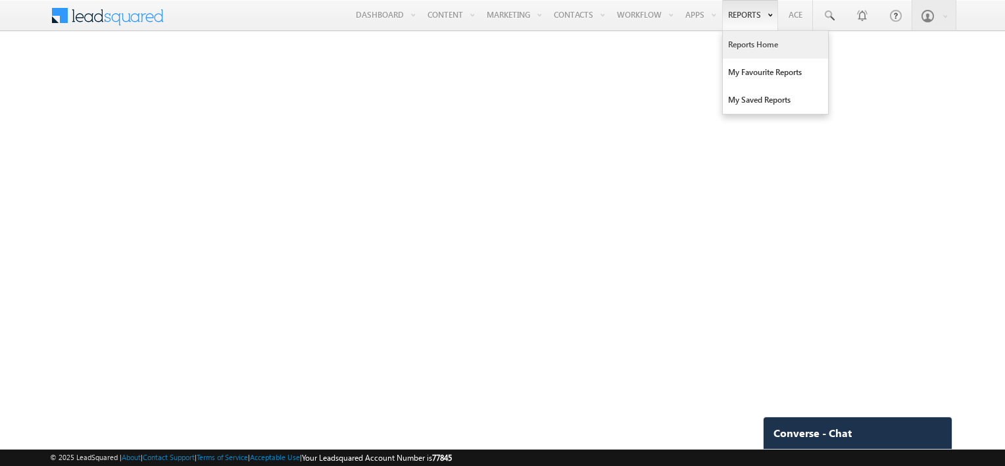
click at [750, 45] on link "Reports Home" at bounding box center [775, 45] width 105 height 28
